Goal: Task Accomplishment & Management: Manage account settings

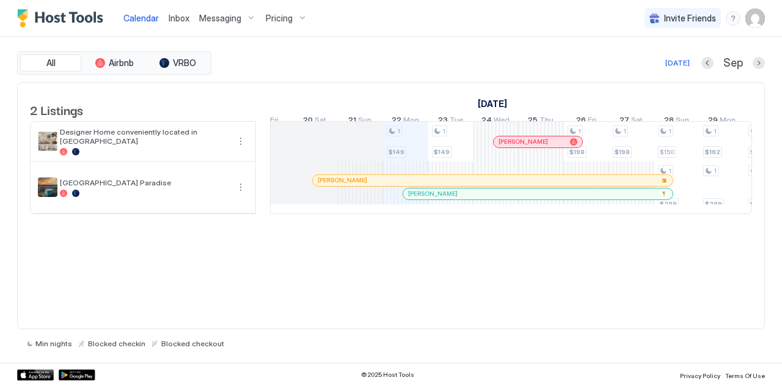
scroll to position [0, 564]
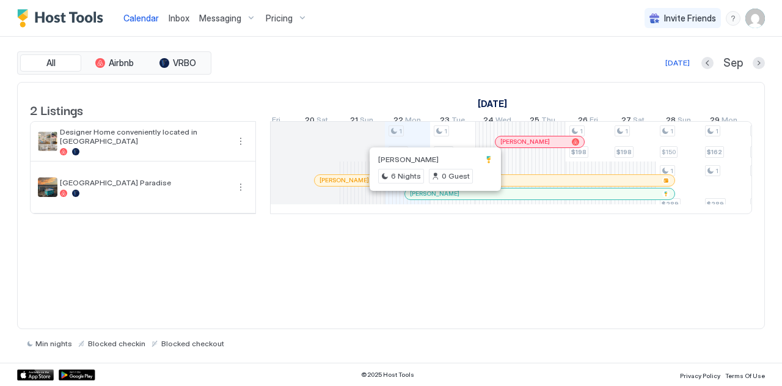
click at [433, 199] on div at bounding box center [433, 194] width 10 height 10
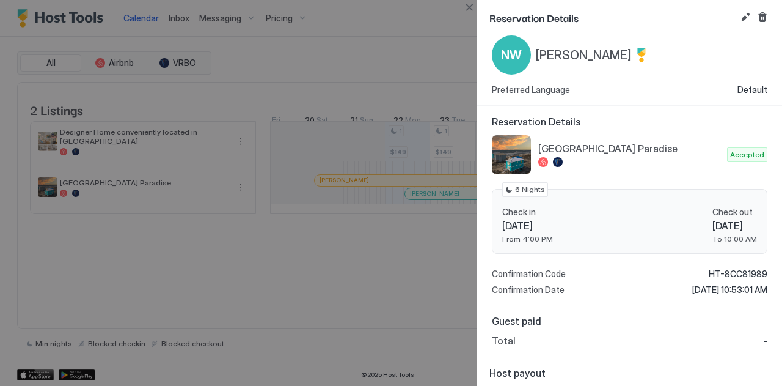
scroll to position [0, 0]
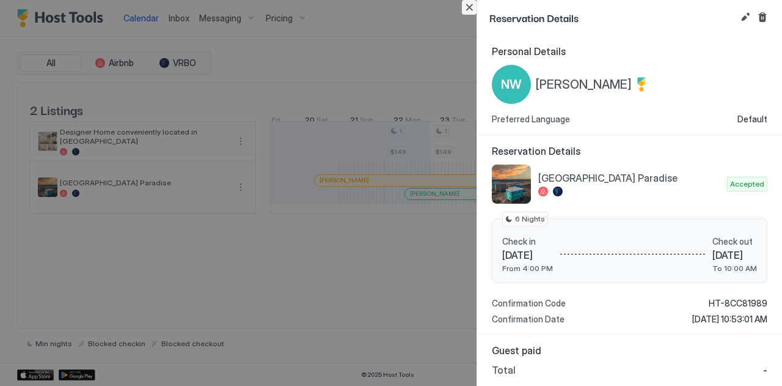
click at [469, 5] on button "Close" at bounding box center [469, 7] width 15 height 15
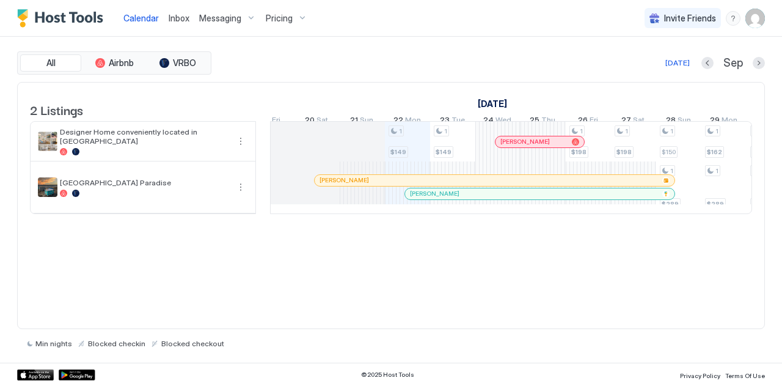
click at [355, 184] on div "[PERSON_NAME]" at bounding box center [489, 180] width 338 height 8
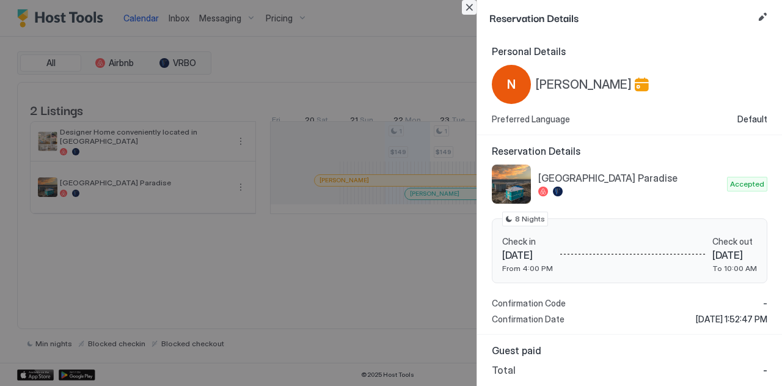
click at [469, 6] on button "Close" at bounding box center [469, 7] width 15 height 15
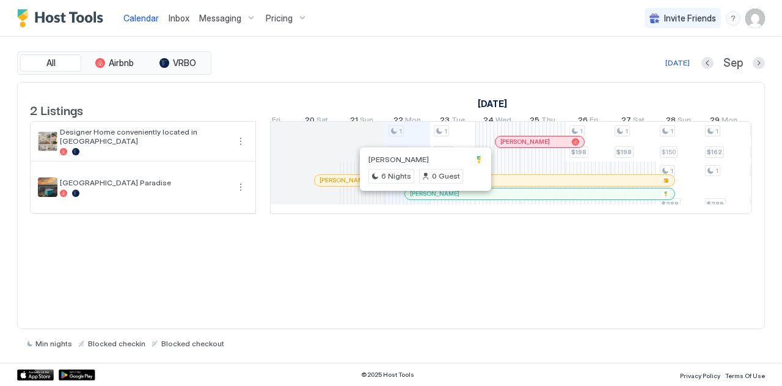
click at [423, 199] on div at bounding box center [424, 194] width 10 height 10
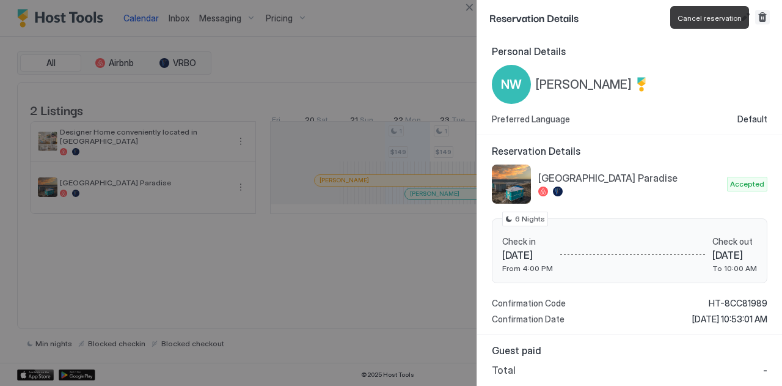
click at [763, 20] on button "Cancel reservation" at bounding box center [763, 17] width 15 height 15
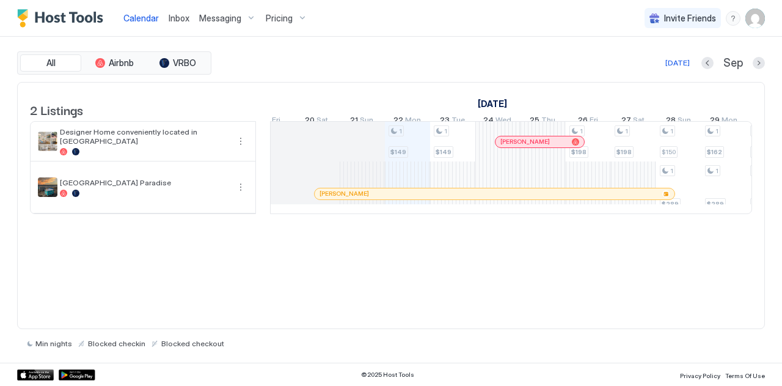
click at [0, 339] on div "All Airbnb VRBO [DATE] [DATE] Listings [DATE] [DATE] 7 Sun 8 Mon 9 Tue 10 Wed 1…" at bounding box center [391, 200] width 782 height 326
drag, startPoint x: 0, startPoint y: 339, endPoint x: 757, endPoint y: 4, distance: 827.6
click at [757, 4] on div "Invite Friends PG" at bounding box center [705, 18] width 120 height 36
click at [298, 298] on div "2 Listings [DATE] [DATE] 7 Sun 8 Mon 9 Tue 10 Wed 11 Thu 12 Fri 13 Sat 14 Sun 1…" at bounding box center [391, 206] width 748 height 248
click at [182, 268] on div "2 Listings [DATE] [DATE] 7 Sun 8 Mon 9 Tue 10 Wed 11 Thu 12 Fri 13 Sat 14 Sun 1…" at bounding box center [391, 206] width 748 height 248
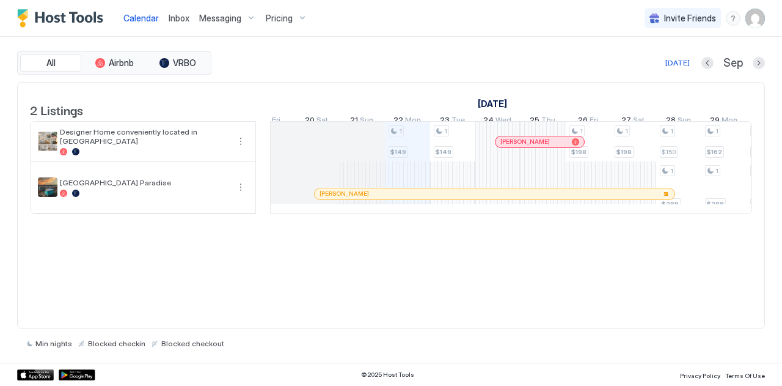
click at [204, 295] on div "2 Listings [DATE] [DATE] 7 Sun 8 Mon 9 Tue 10 Wed 11 Thu 12 Fri 13 Sat 14 Sun 1…" at bounding box center [391, 206] width 748 height 248
click at [206, 295] on div "2 Listings [DATE] [DATE] 7 Sun 8 Mon 9 Tue 10 Wed 11 Thu 12 Fri 13 Sat 14 Sun 1…" at bounding box center [391, 206] width 748 height 248
drag, startPoint x: 206, startPoint y: 295, endPoint x: 311, endPoint y: 366, distance: 126.0
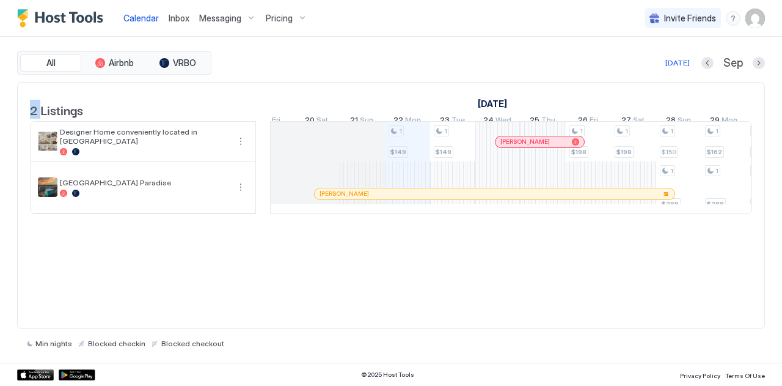
click at [311, 366] on div "Calendar Inbox Messaging Pricing Invite Friends PG All Airbnb VRBO [DATE] [DATE…" at bounding box center [391, 193] width 782 height 386
click at [311, 366] on div "© 2025 Host Tools Privacy Policy Terms Of Use" at bounding box center [391, 373] width 782 height 23
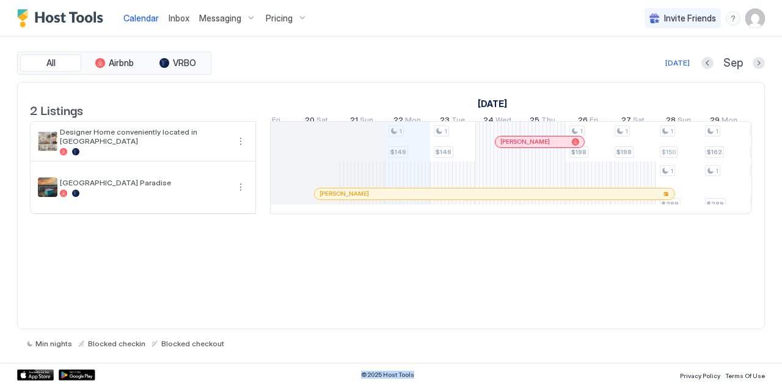
click at [0, 353] on div "All Airbnb VRBO [DATE] [DATE] Listings [DATE] [DATE] 7 Sun 8 Mon 9 Tue 10 Wed 1…" at bounding box center [391, 200] width 782 height 326
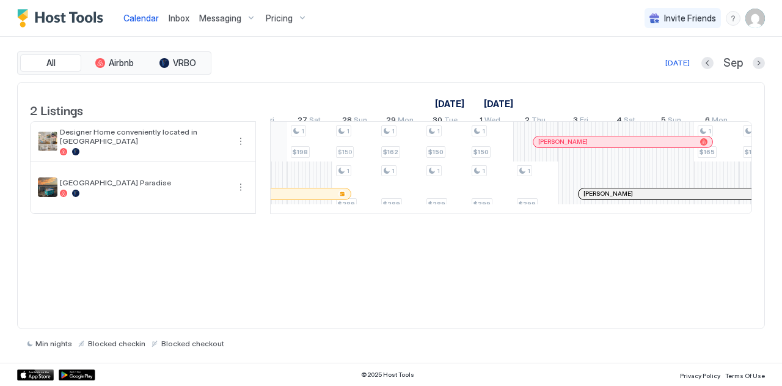
scroll to position [0, 912]
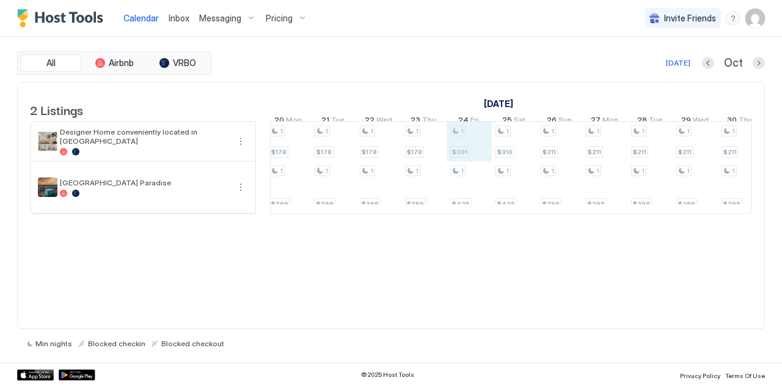
click at [473, 160] on div "1 $198 1 $150 1 $289 1 $162 1 $289 1 $150 1 $289 1 $150 1 $399 1 $399 1 $165 1 …" at bounding box center [379, 168] width 2307 height 92
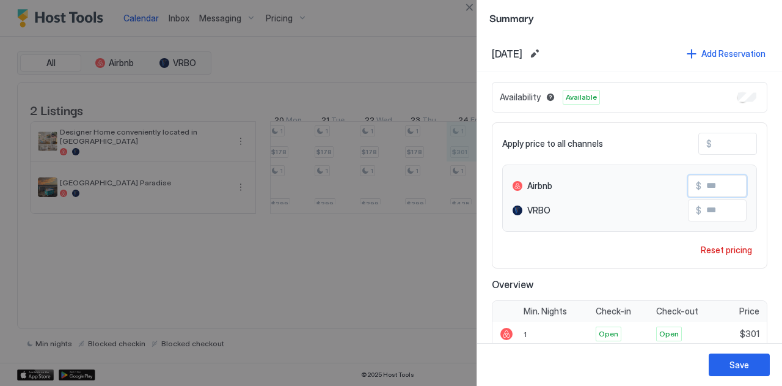
click at [707, 181] on input "***" at bounding box center [751, 185] width 98 height 21
type input "***"
click at [732, 367] on div "Save" at bounding box center [740, 364] width 20 height 13
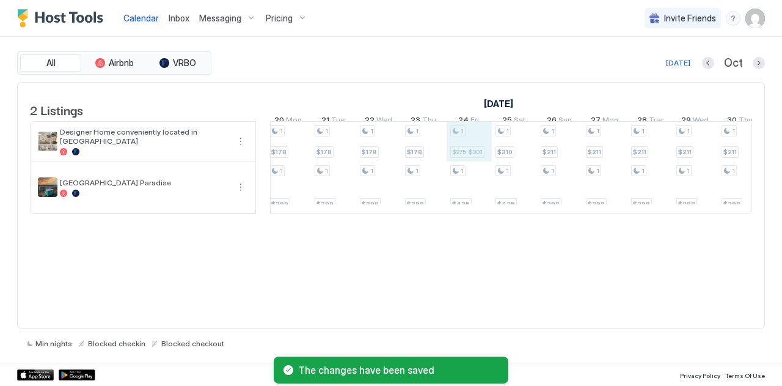
click at [459, 156] on div "1 $198 1 $150 1 $289 1 $162 1 $289 1 $150 1 $289 1 $150 1 $399 1 $399 1 $165 1 …" at bounding box center [379, 168] width 2307 height 92
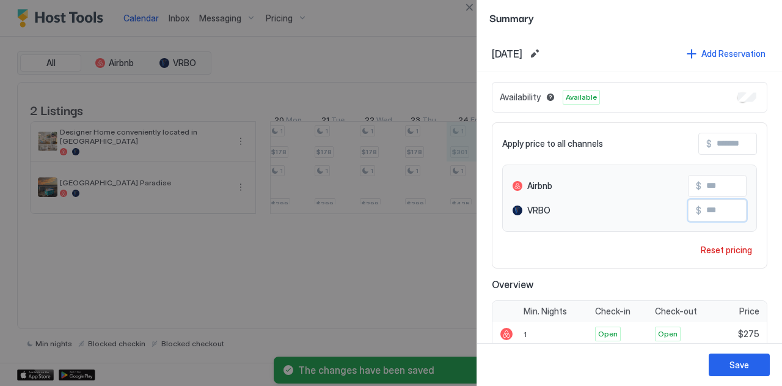
click at [709, 208] on input "***" at bounding box center [751, 210] width 98 height 21
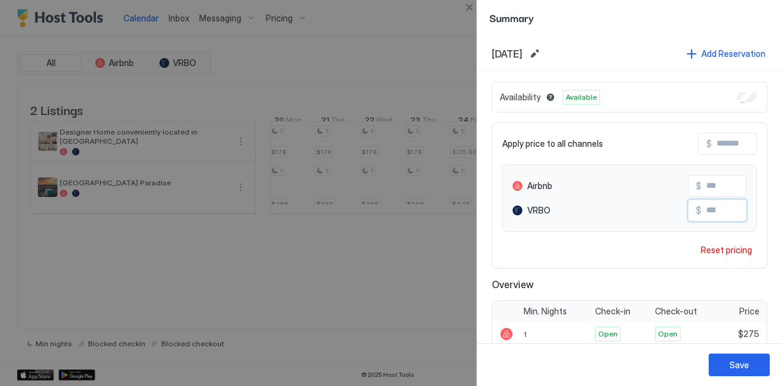
click at [719, 207] on input "***" at bounding box center [751, 210] width 98 height 21
type input "*"
type input "***"
click at [737, 366] on div "Save" at bounding box center [740, 364] width 20 height 13
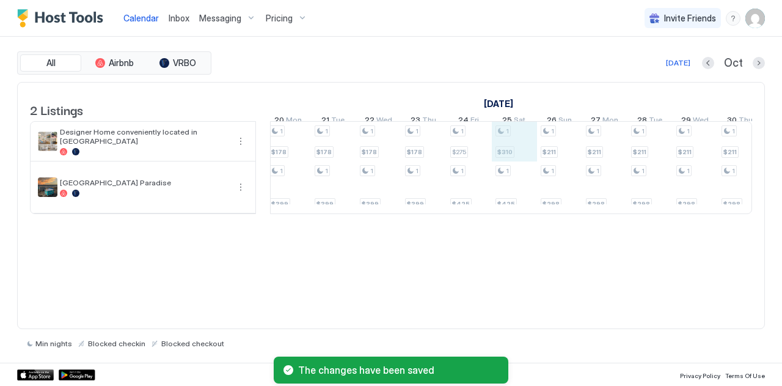
click at [501, 160] on div "1 $198 1 $150 1 $289 1 $162 1 $289 1 $150 1 $289 1 $150 1 $399 1 $399 1 $165 1 …" at bounding box center [379, 168] width 2307 height 92
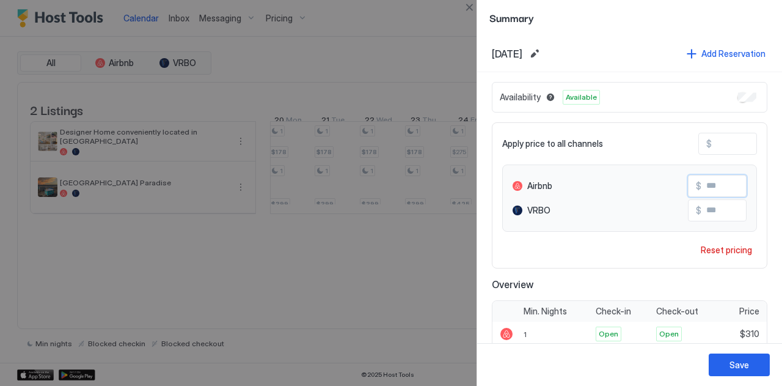
click at [703, 191] on input "***" at bounding box center [751, 185] width 98 height 21
type input "***"
click at [708, 213] on input "***" at bounding box center [751, 210] width 98 height 21
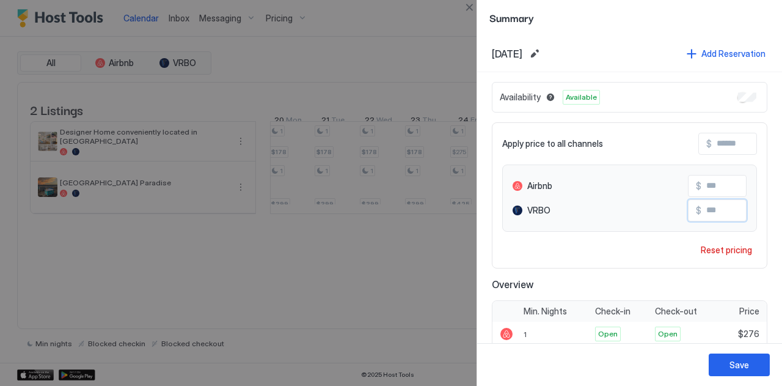
type input "*"
type input "***"
click at [736, 360] on div "Save" at bounding box center [740, 364] width 20 height 13
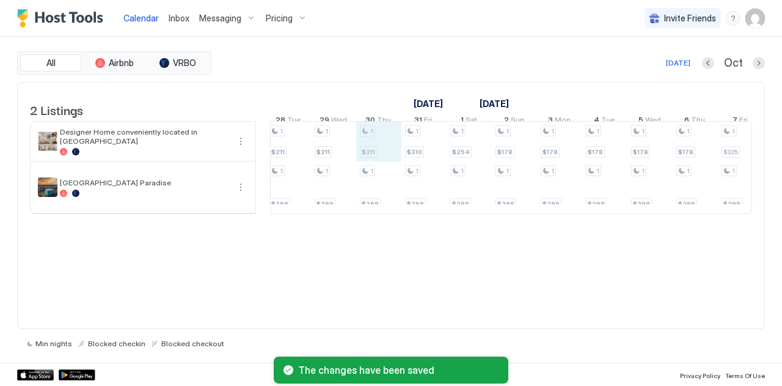
click at [370, 162] on div "1 $198 1 $150 1 $289 1 $162 1 $289 1 $150 1 $289 1 $150 1 $399 1 $399 1 $165 1 …" at bounding box center [17, 168] width 2307 height 92
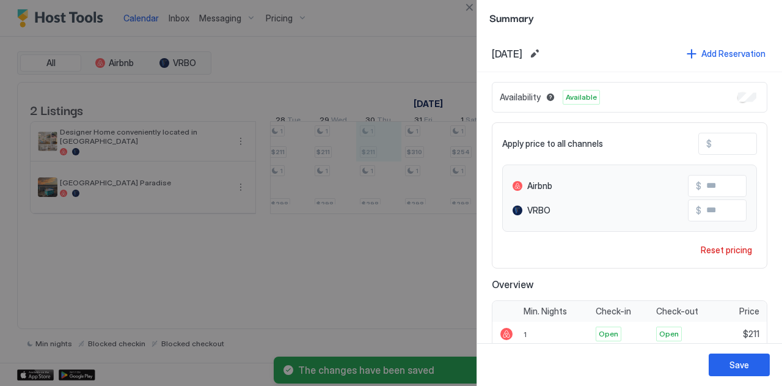
click at [416, 156] on div at bounding box center [391, 193] width 782 height 386
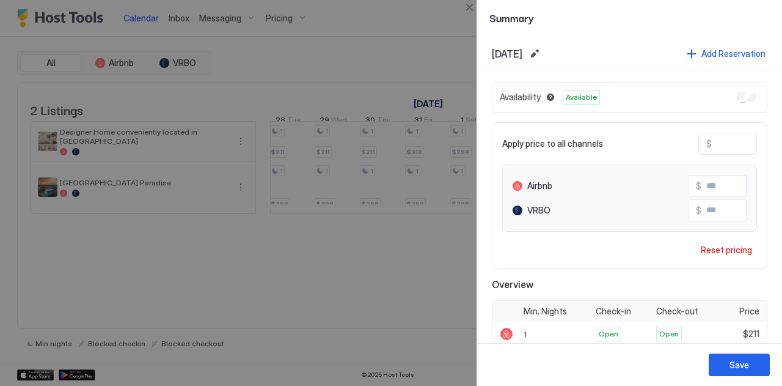
click at [416, 156] on div at bounding box center [391, 193] width 782 height 386
click at [358, 295] on div at bounding box center [391, 193] width 782 height 386
click at [469, 2] on button "Close" at bounding box center [469, 7] width 15 height 15
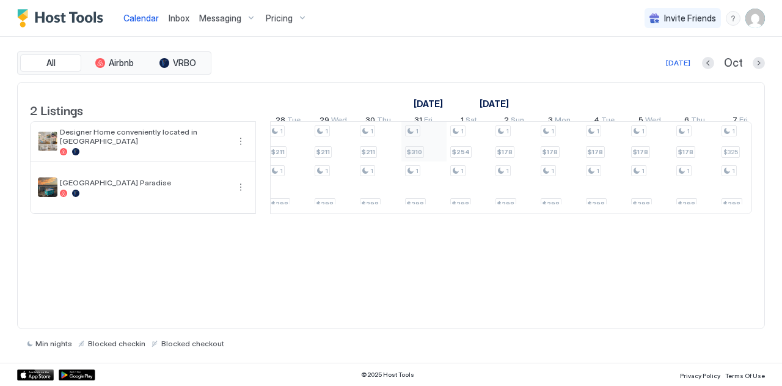
click at [421, 156] on div "1 $198 1 $150 1 $289 1 $162 1 $289 1 $150 1 $289 1 $150 1 $399 1 $399 1 $165 1 …" at bounding box center [17, 168] width 2307 height 92
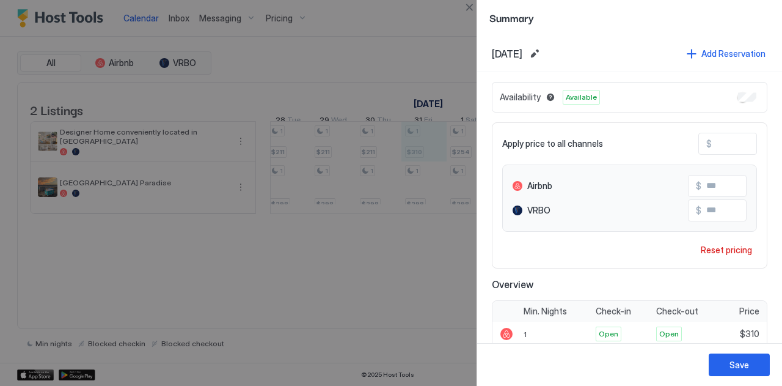
click at [704, 182] on input "***" at bounding box center [751, 185] width 98 height 21
type input "***"
click at [714, 206] on input "***" at bounding box center [751, 210] width 98 height 21
type input "*"
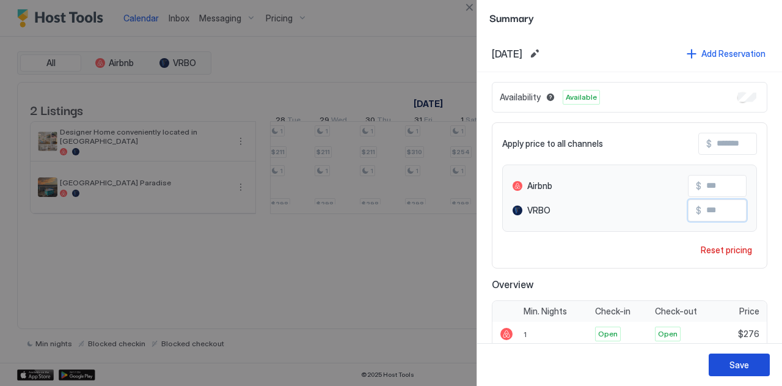
type input "***"
click at [739, 360] on div "Save" at bounding box center [740, 364] width 20 height 13
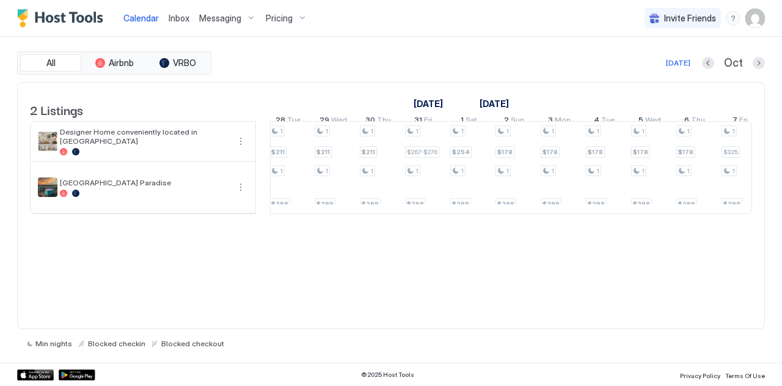
click at [219, 10] on div "Messaging" at bounding box center [227, 18] width 67 height 21
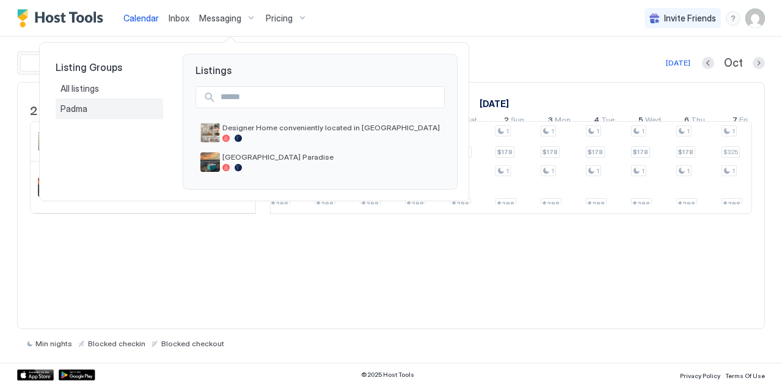
click at [67, 105] on span "Padma" at bounding box center [75, 108] width 29 height 11
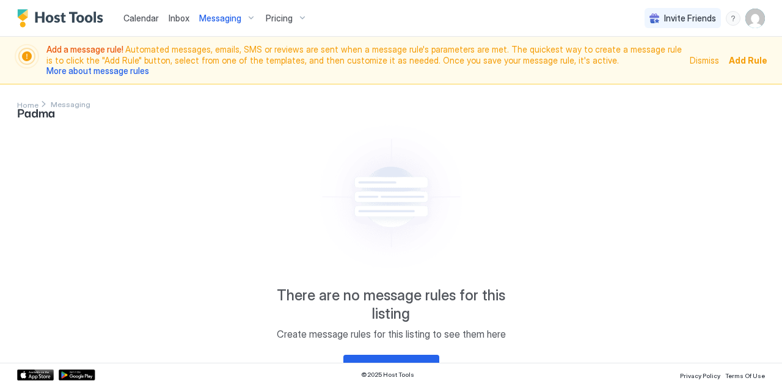
scroll to position [14, 0]
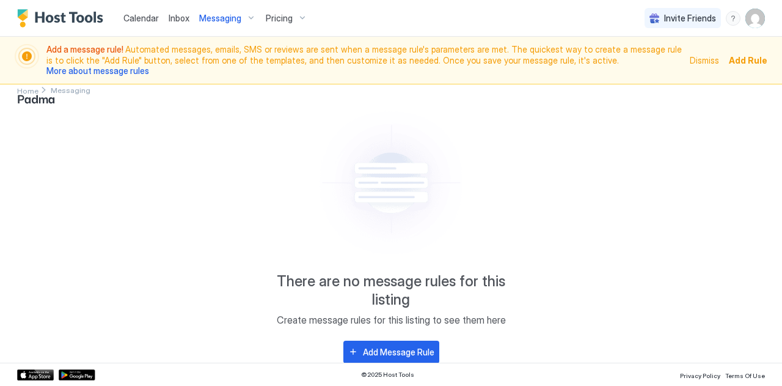
click at [284, 18] on span "Pricing" at bounding box center [279, 18] width 27 height 11
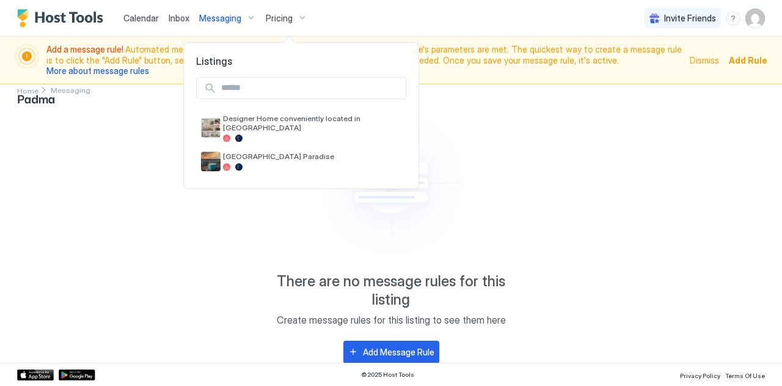
click at [229, 18] on div at bounding box center [391, 193] width 782 height 386
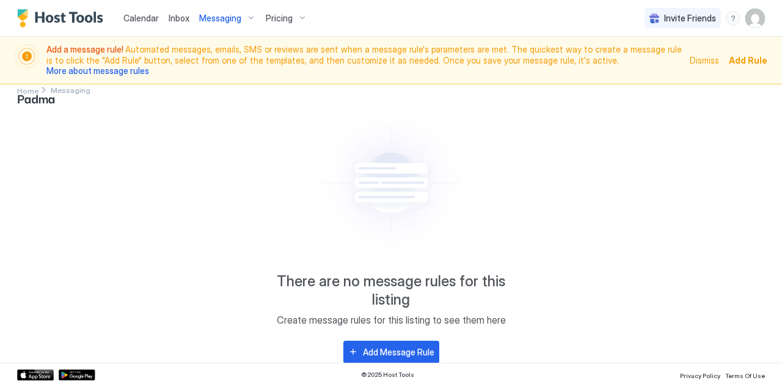
click at [229, 18] on span "Messaging" at bounding box center [220, 18] width 42 height 11
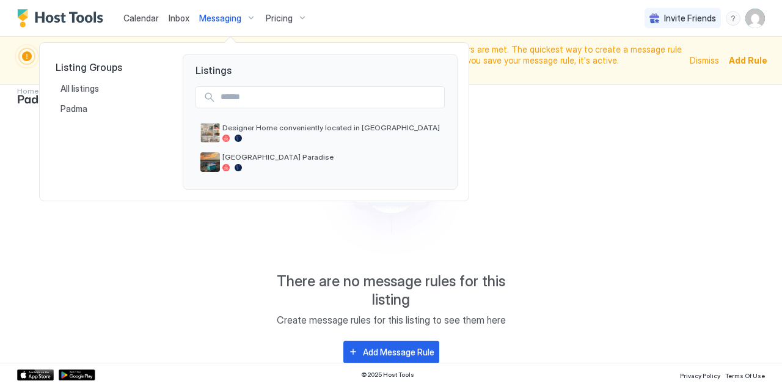
click at [95, 251] on div at bounding box center [391, 193] width 782 height 386
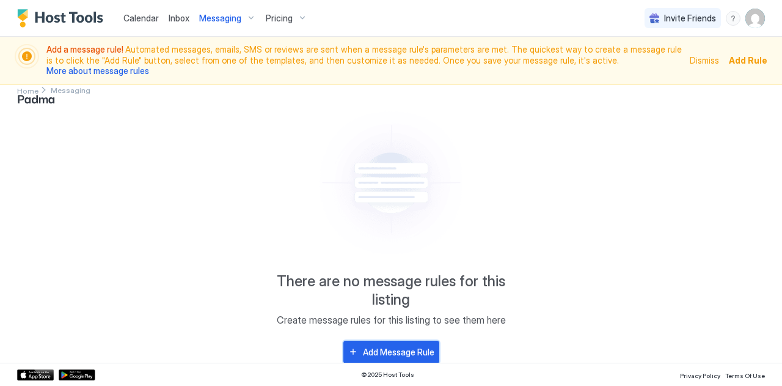
click at [402, 352] on div "Add Message Rule" at bounding box center [399, 351] width 72 height 13
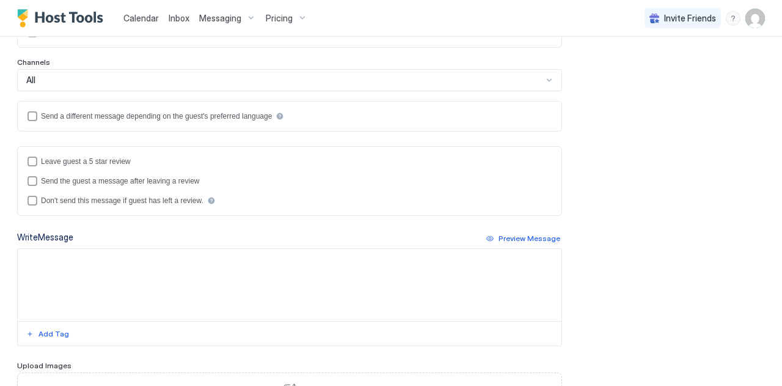
scroll to position [375, 0]
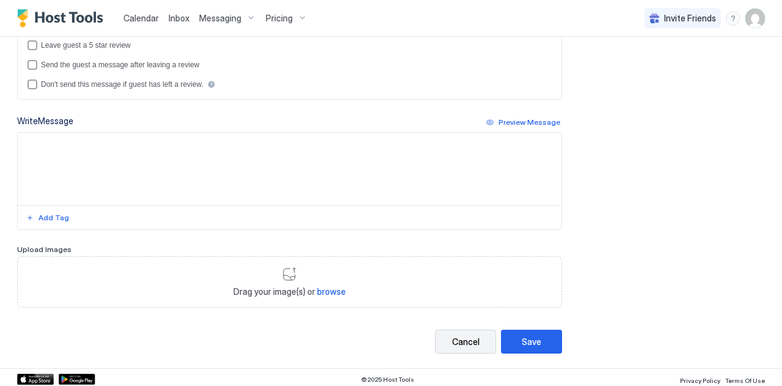
click at [458, 340] on div "Cancel" at bounding box center [466, 341] width 28 height 13
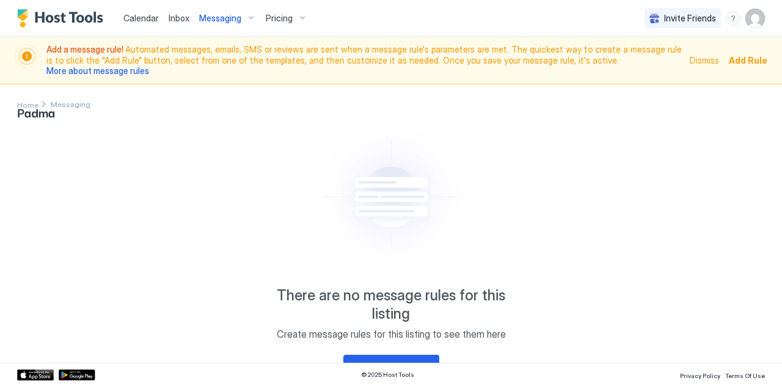
scroll to position [14, 0]
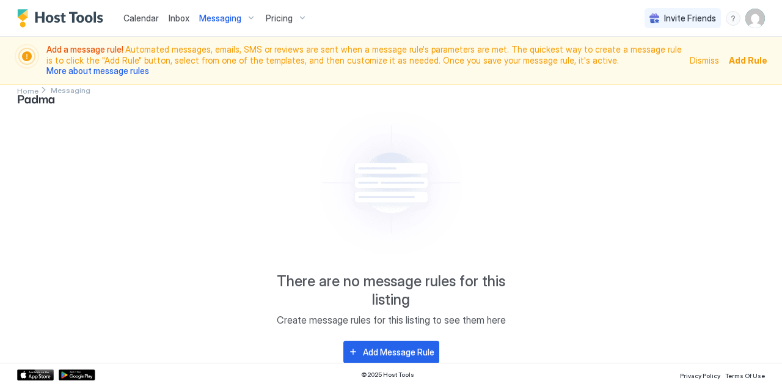
click at [756, 23] on img "User profile" at bounding box center [756, 19] width 20 height 20
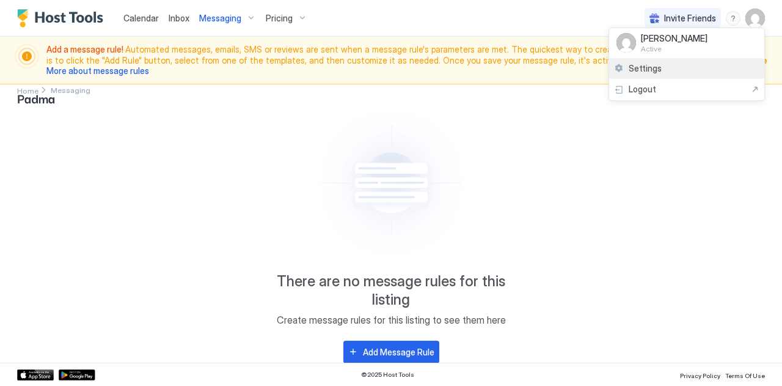
click at [648, 67] on span "Settings" at bounding box center [645, 68] width 33 height 11
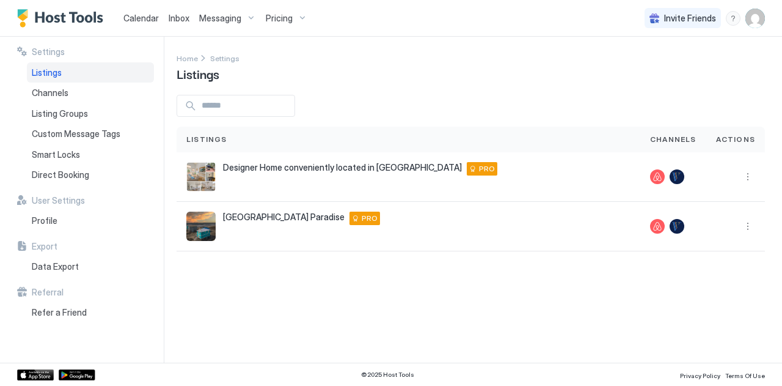
click at [237, 17] on span "Messaging" at bounding box center [220, 18] width 42 height 11
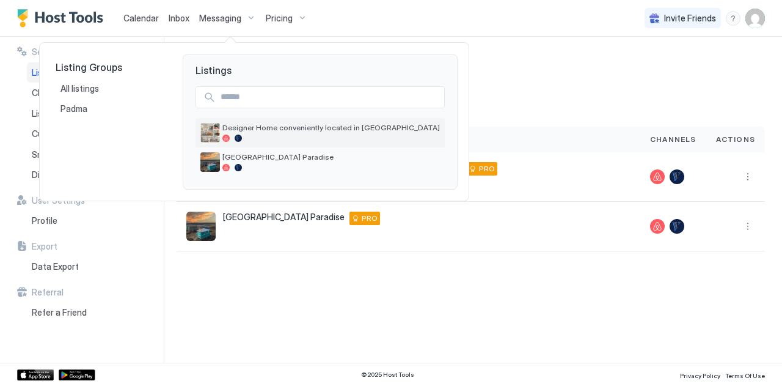
click at [237, 133] on div "Designer Home conveniently located in [GEOGRAPHIC_DATA]" at bounding box center [331, 132] width 218 height 19
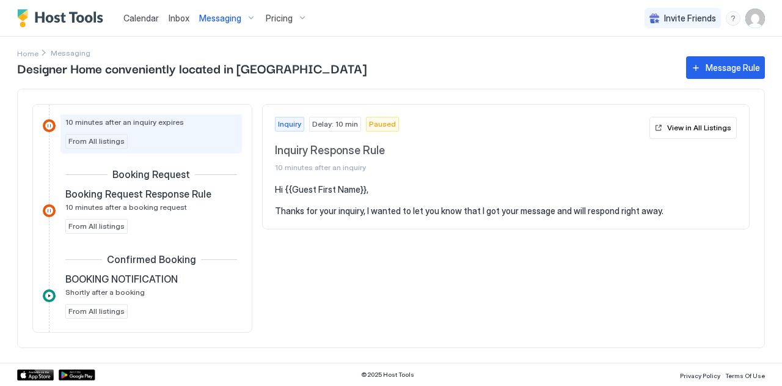
scroll to position [127, 0]
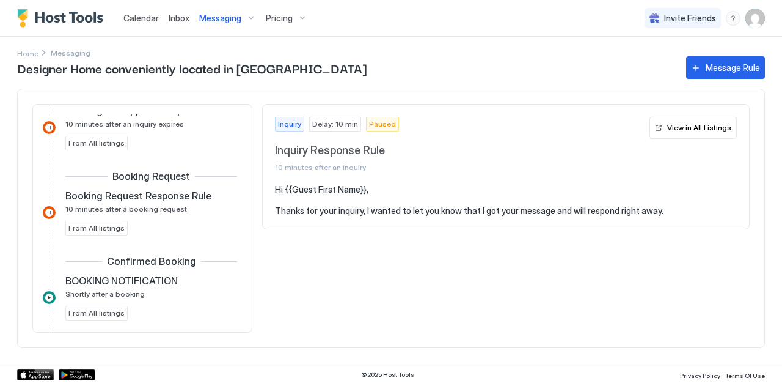
click at [139, 259] on span "Confirmed Booking" at bounding box center [151, 261] width 89 height 12
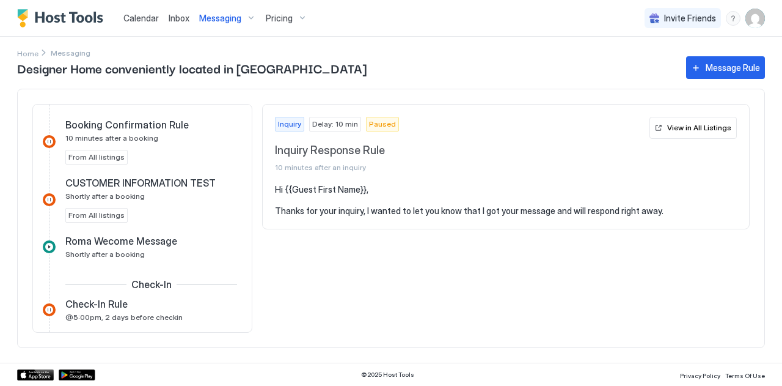
scroll to position [353, 0]
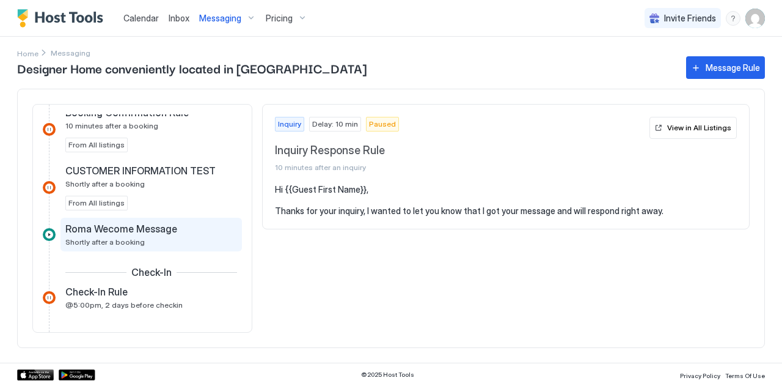
click at [109, 228] on span "Roma Wecome Message" at bounding box center [121, 228] width 112 height 12
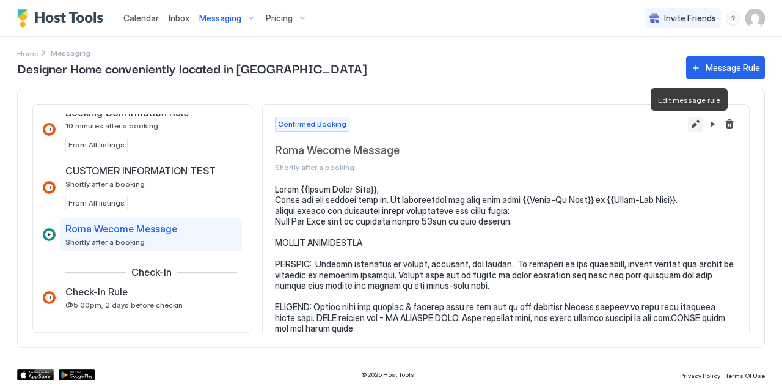
click at [688, 120] on button "Edit message rule" at bounding box center [695, 124] width 15 height 15
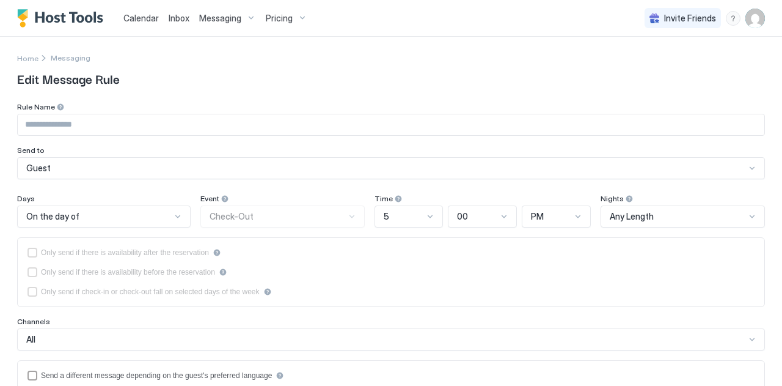
type input "**********"
type textarea "**********"
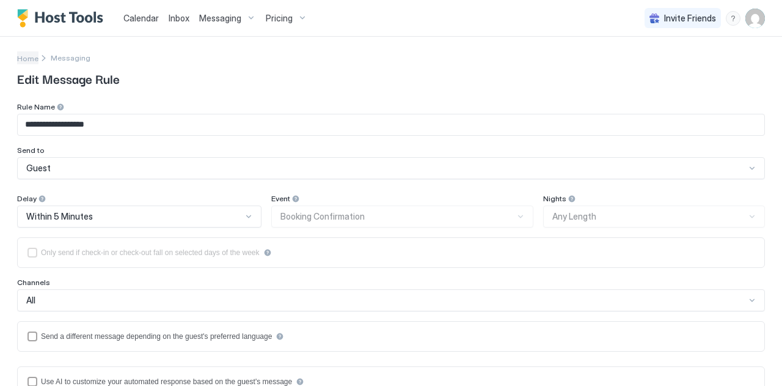
click at [28, 59] on span "Home" at bounding box center [27, 58] width 21 height 9
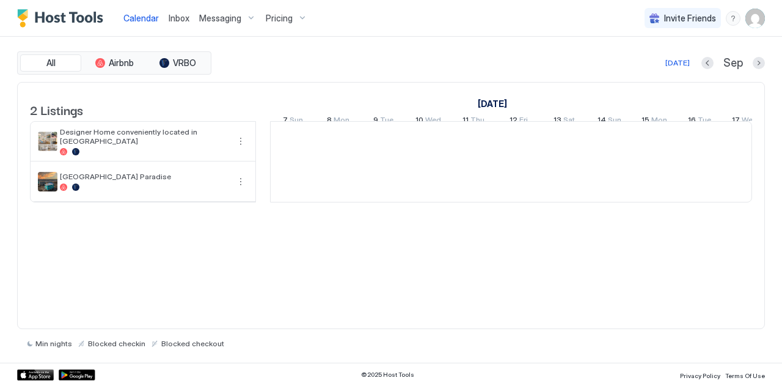
scroll to position [0, 679]
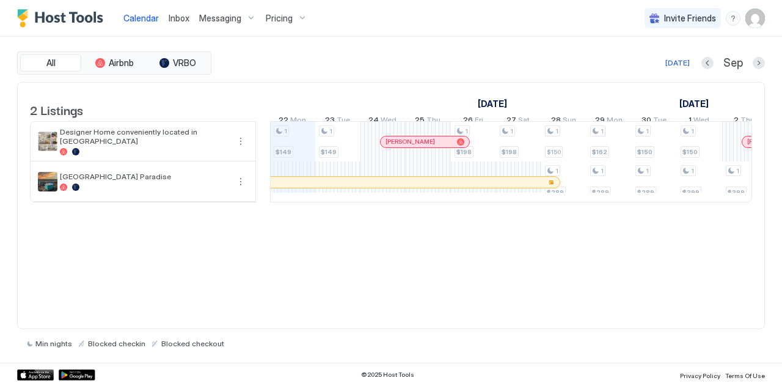
click at [171, 18] on span "Inbox" at bounding box center [179, 18] width 21 height 10
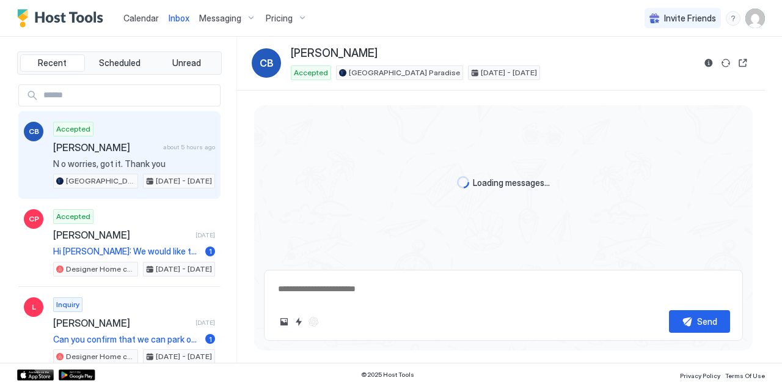
type textarea "*"
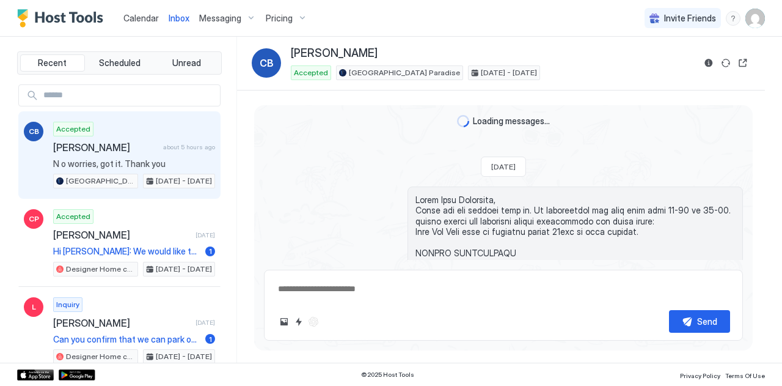
scroll to position [1326, 0]
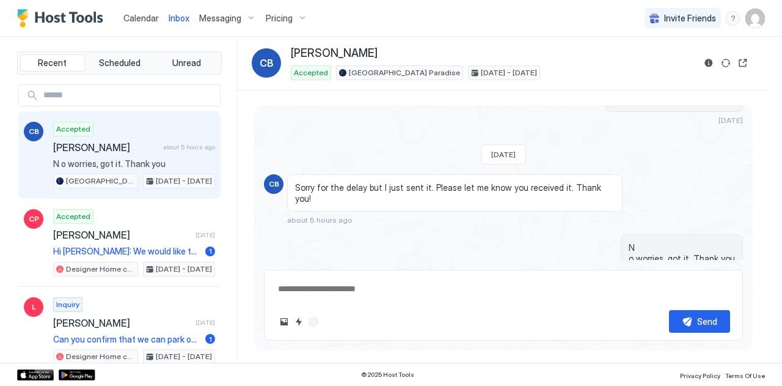
click at [221, 14] on span "Messaging" at bounding box center [220, 18] width 42 height 11
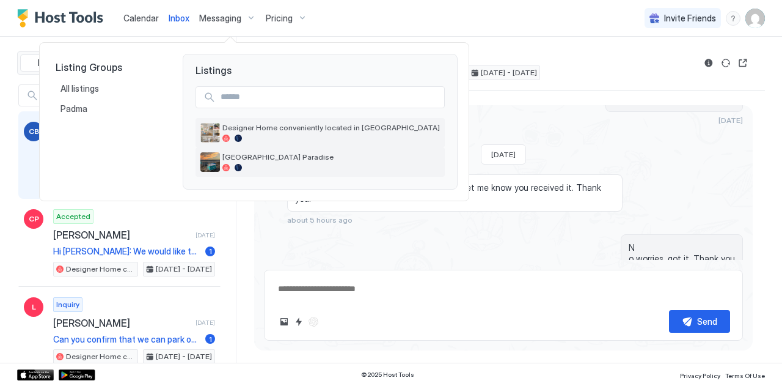
click at [254, 146] on div "Designer Home conveniently located in [GEOGRAPHIC_DATA]" at bounding box center [320, 132] width 249 height 29
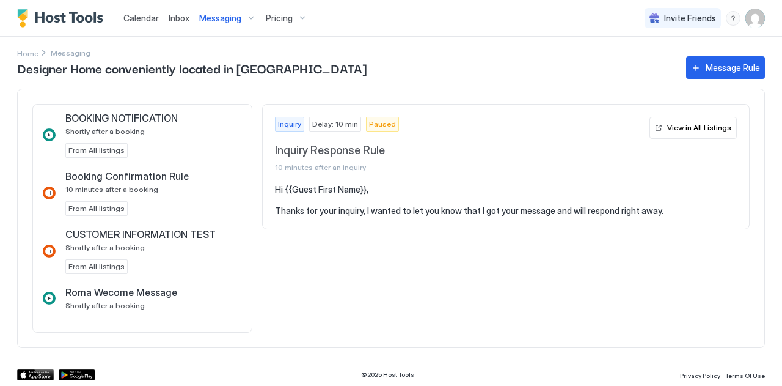
scroll to position [455, 0]
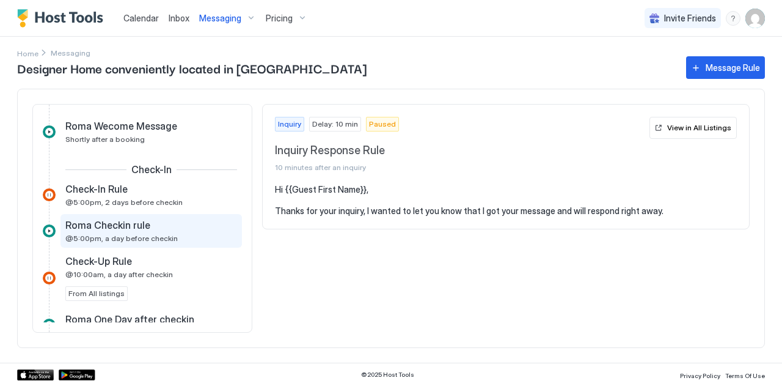
click at [87, 234] on span "@5:00pm, a day before checkin" at bounding box center [121, 238] width 112 height 9
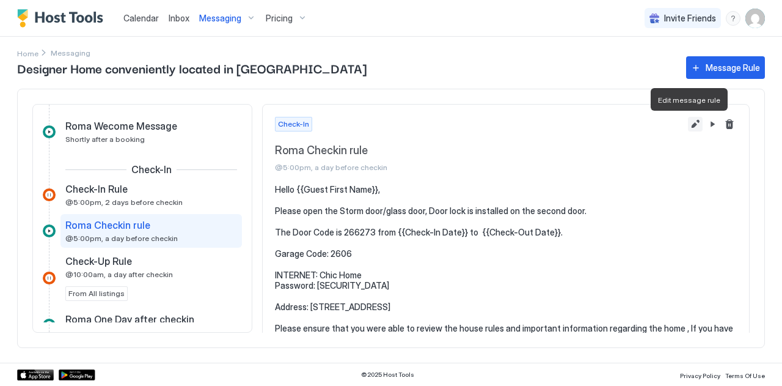
click at [688, 121] on button "Edit message rule" at bounding box center [695, 124] width 15 height 15
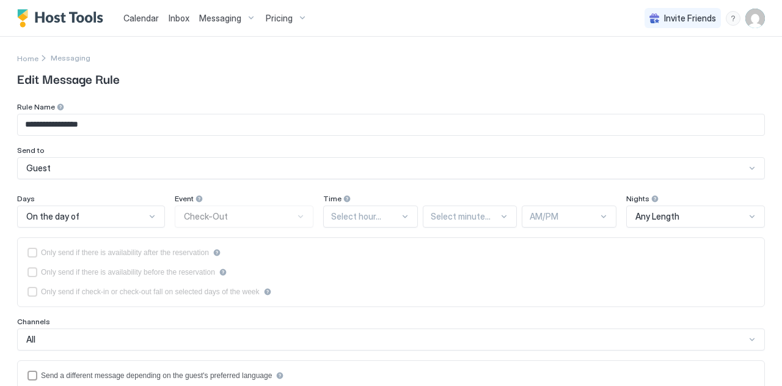
type textarea "**********"
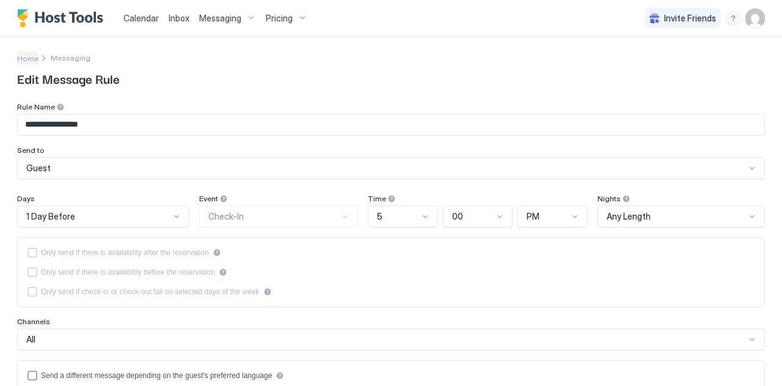
click at [21, 55] on span "Home" at bounding box center [27, 58] width 21 height 9
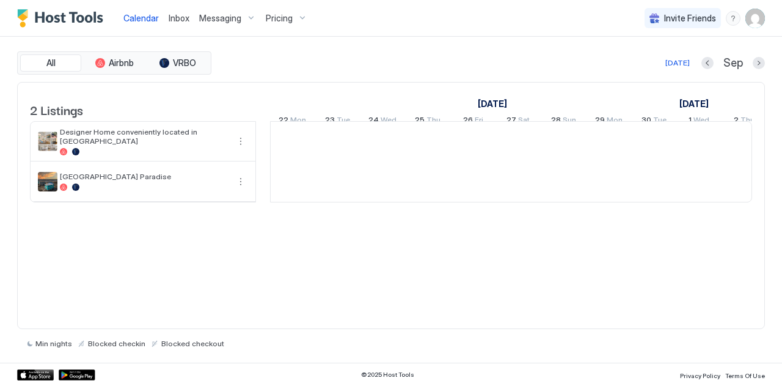
scroll to position [0, 679]
